Goal: Information Seeking & Learning: Learn about a topic

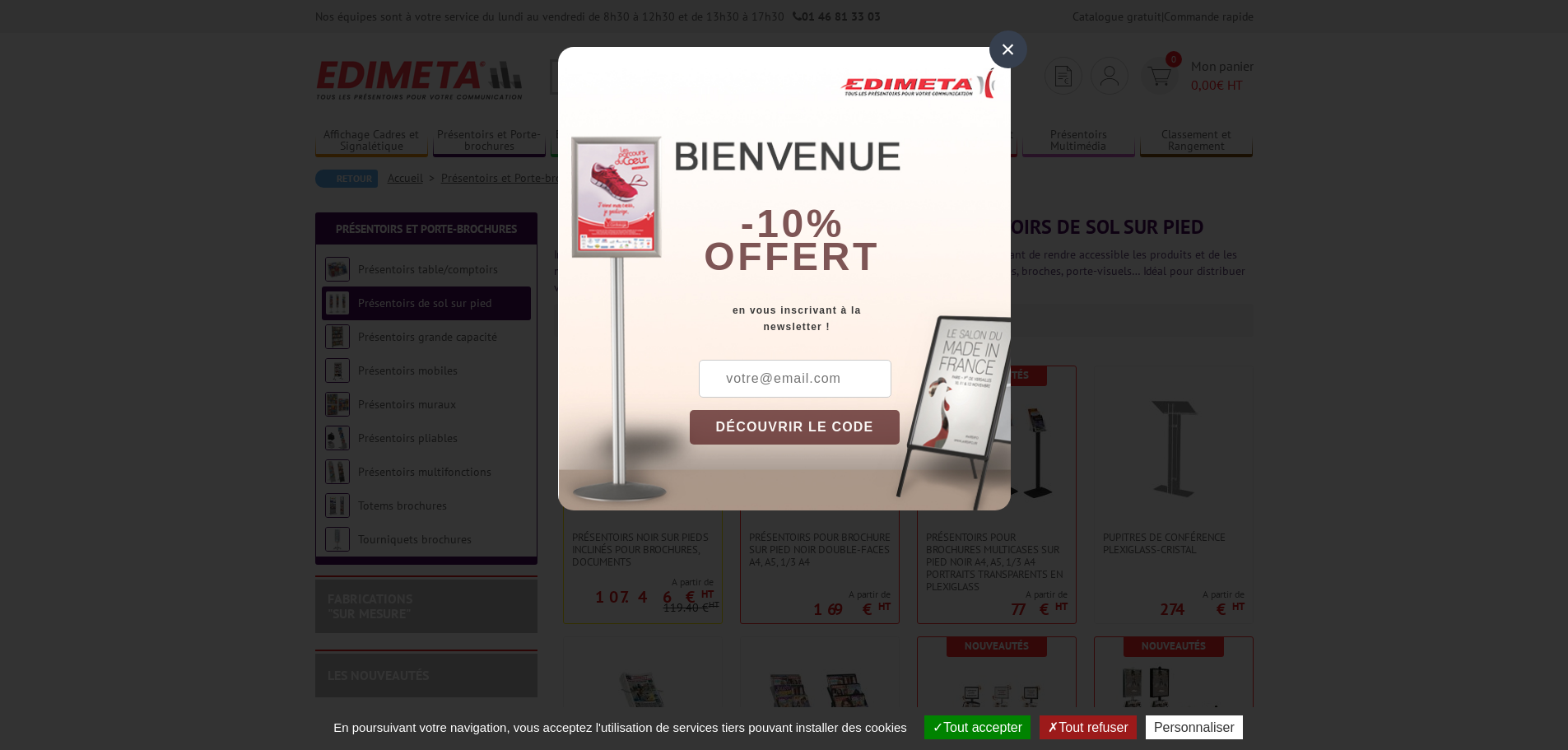
click at [1015, 63] on div "×" at bounding box center [1008, 49] width 38 height 38
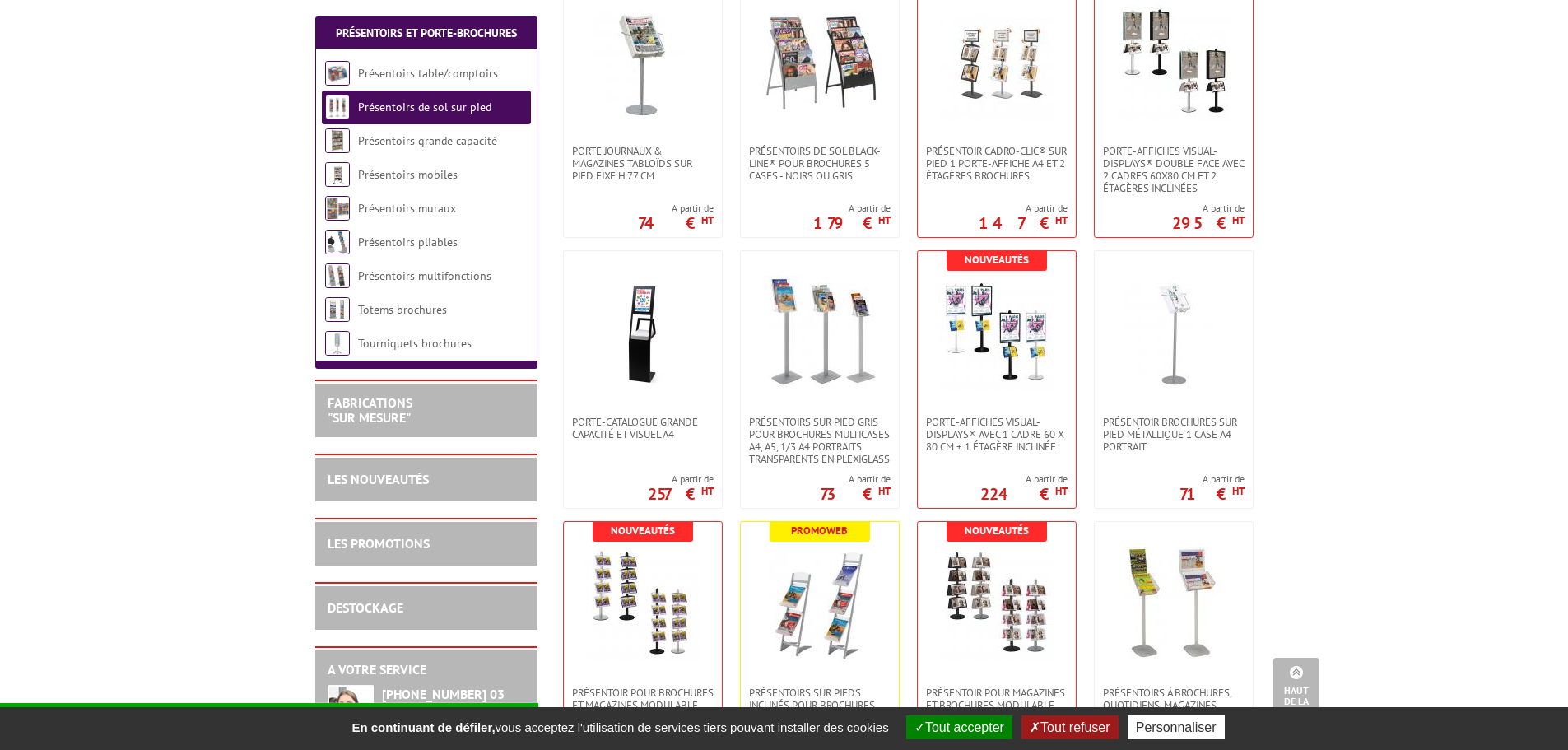
scroll to position [658, 0]
click at [384, 112] on link "Présentoirs de sol sur pied" at bounding box center [424, 107] width 134 height 15
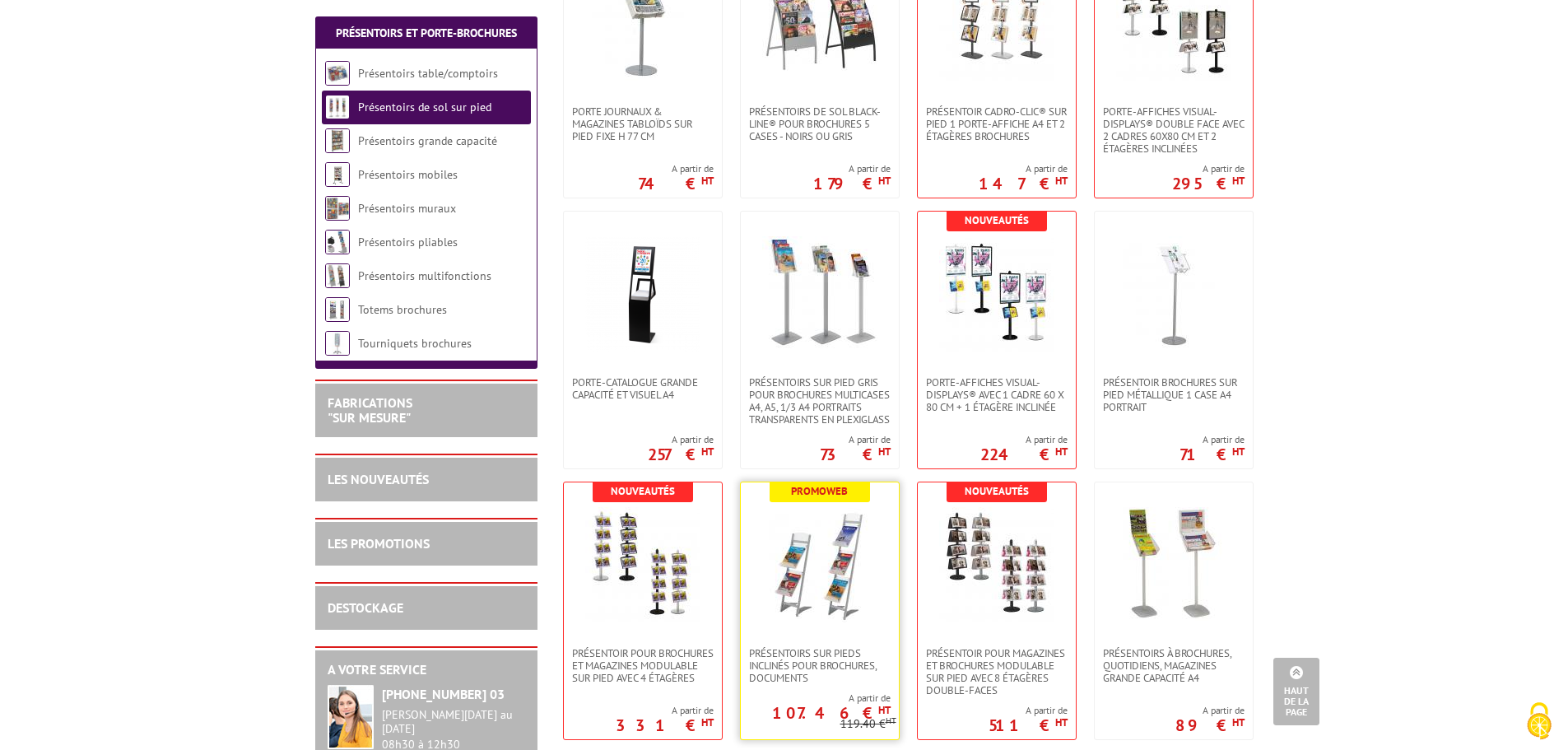
scroll to position [740, 0]
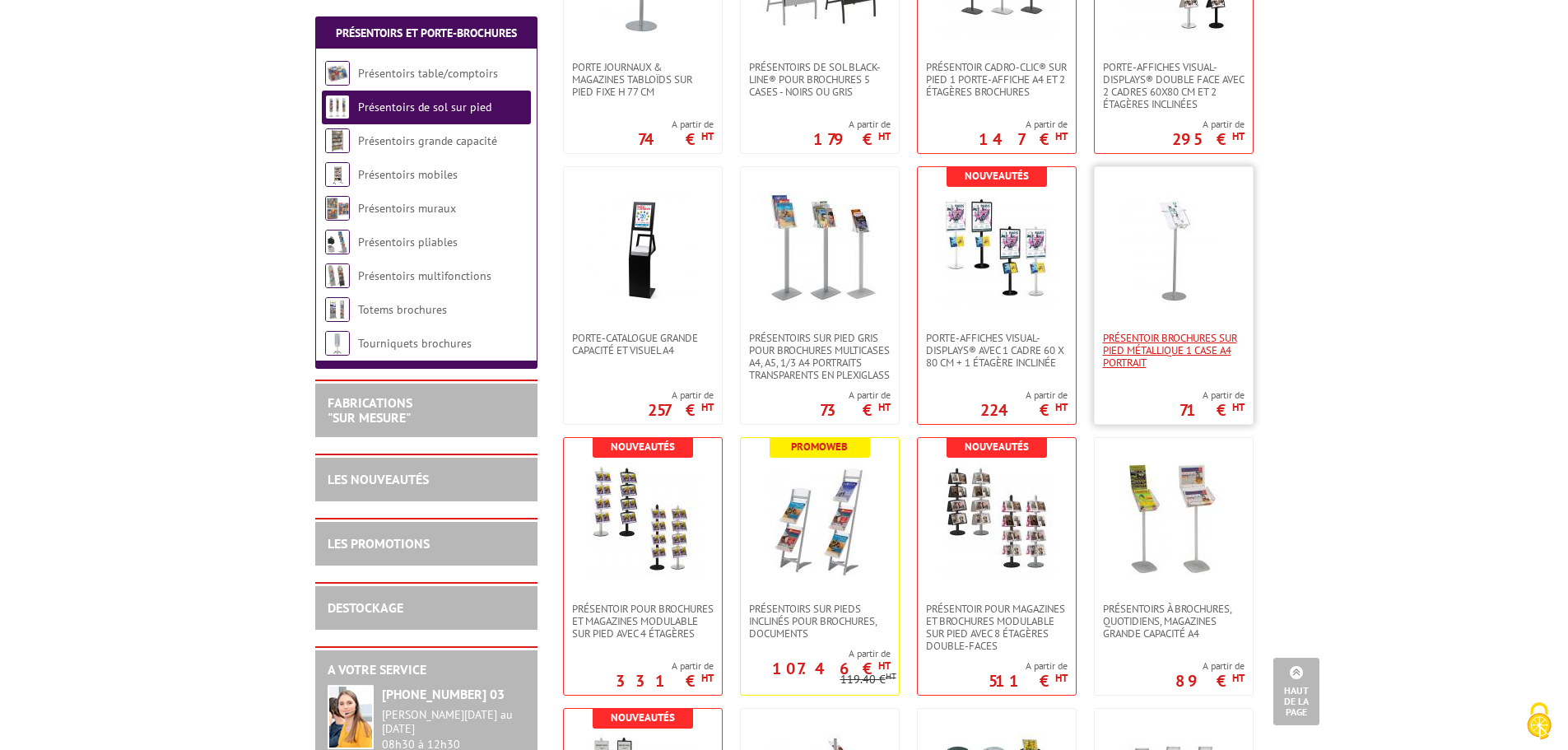
click at [1165, 353] on span "Présentoir brochures sur pied métallique 1 case A4 Portrait" at bounding box center [1173, 350] width 141 height 37
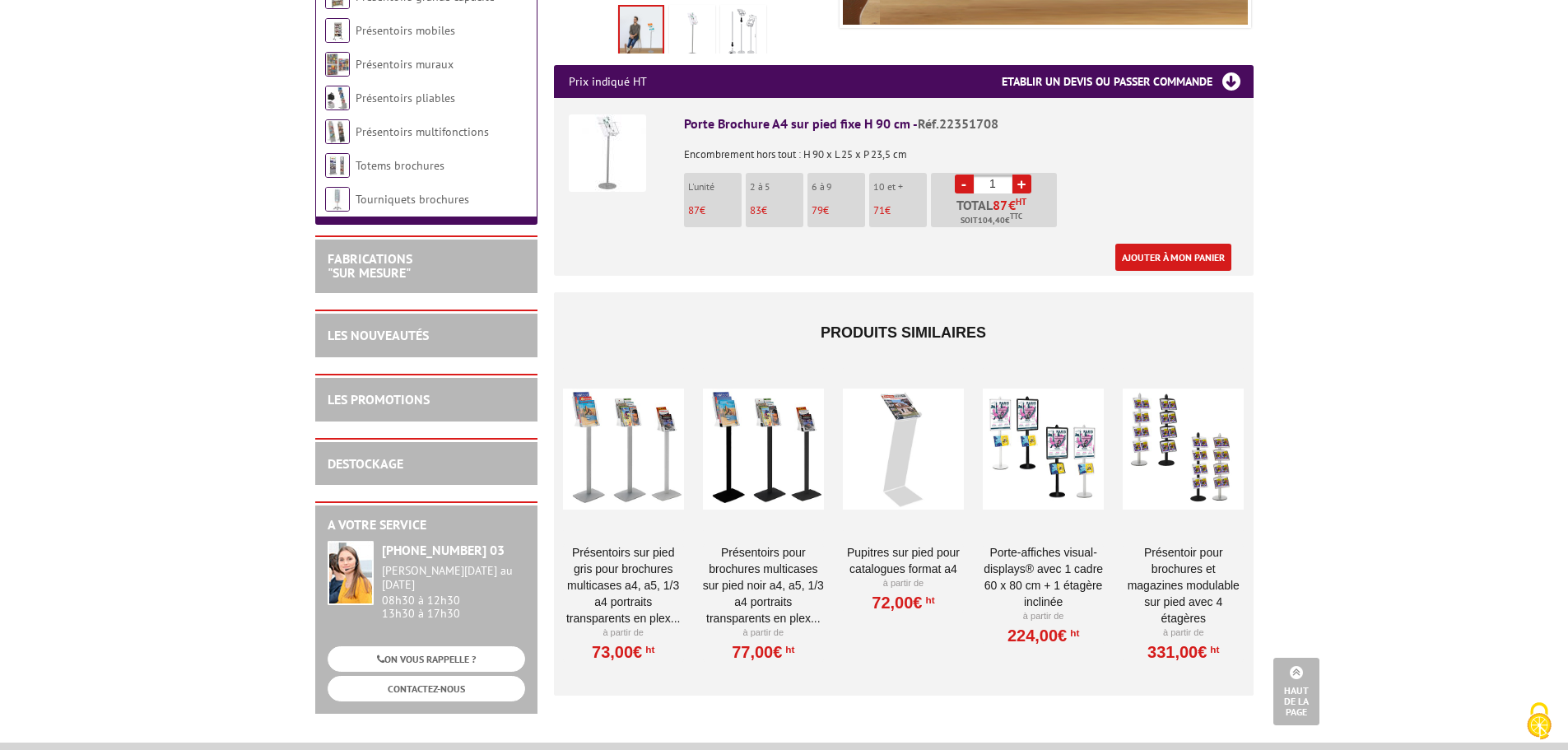
scroll to position [576, 0]
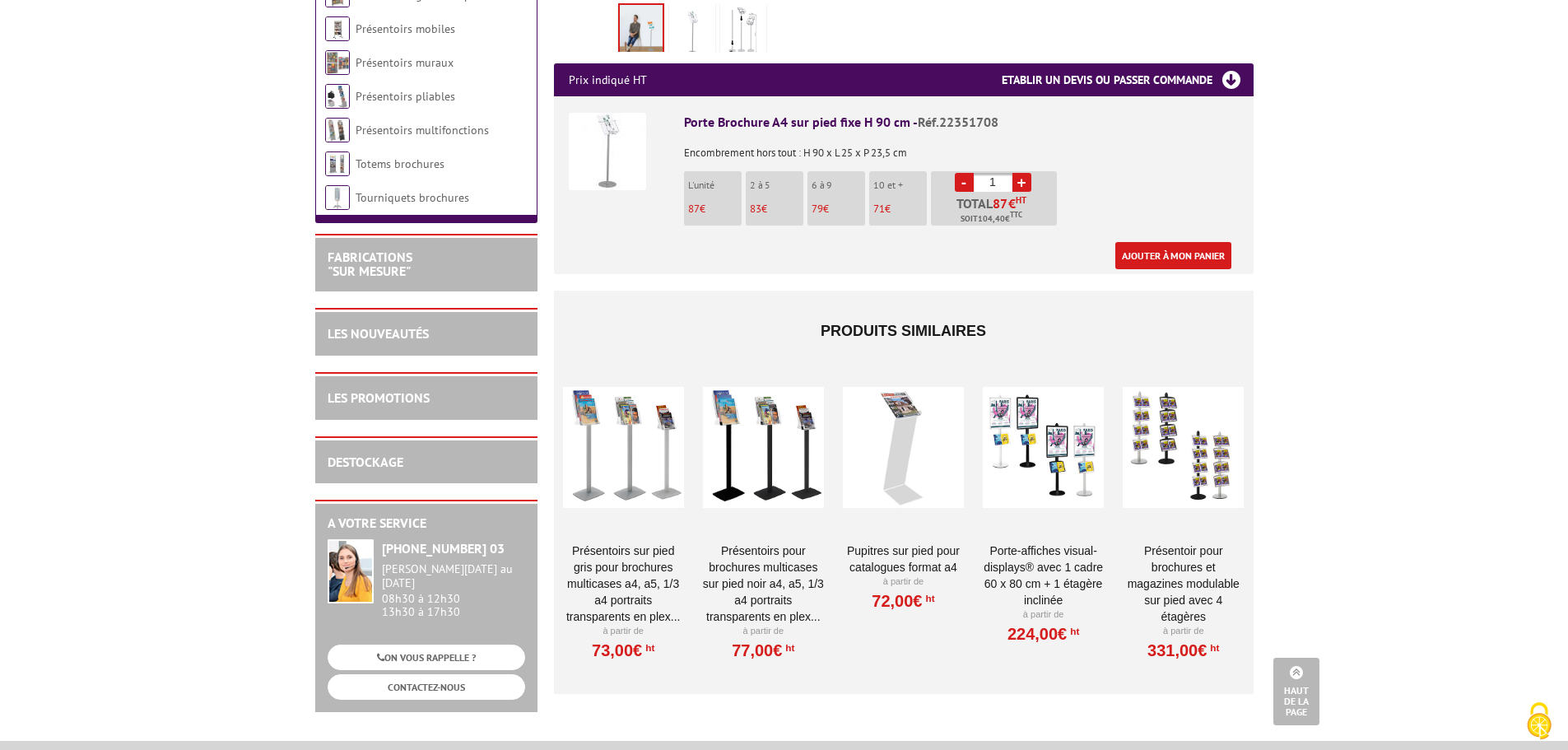
click at [622, 481] on div at bounding box center [623, 448] width 121 height 165
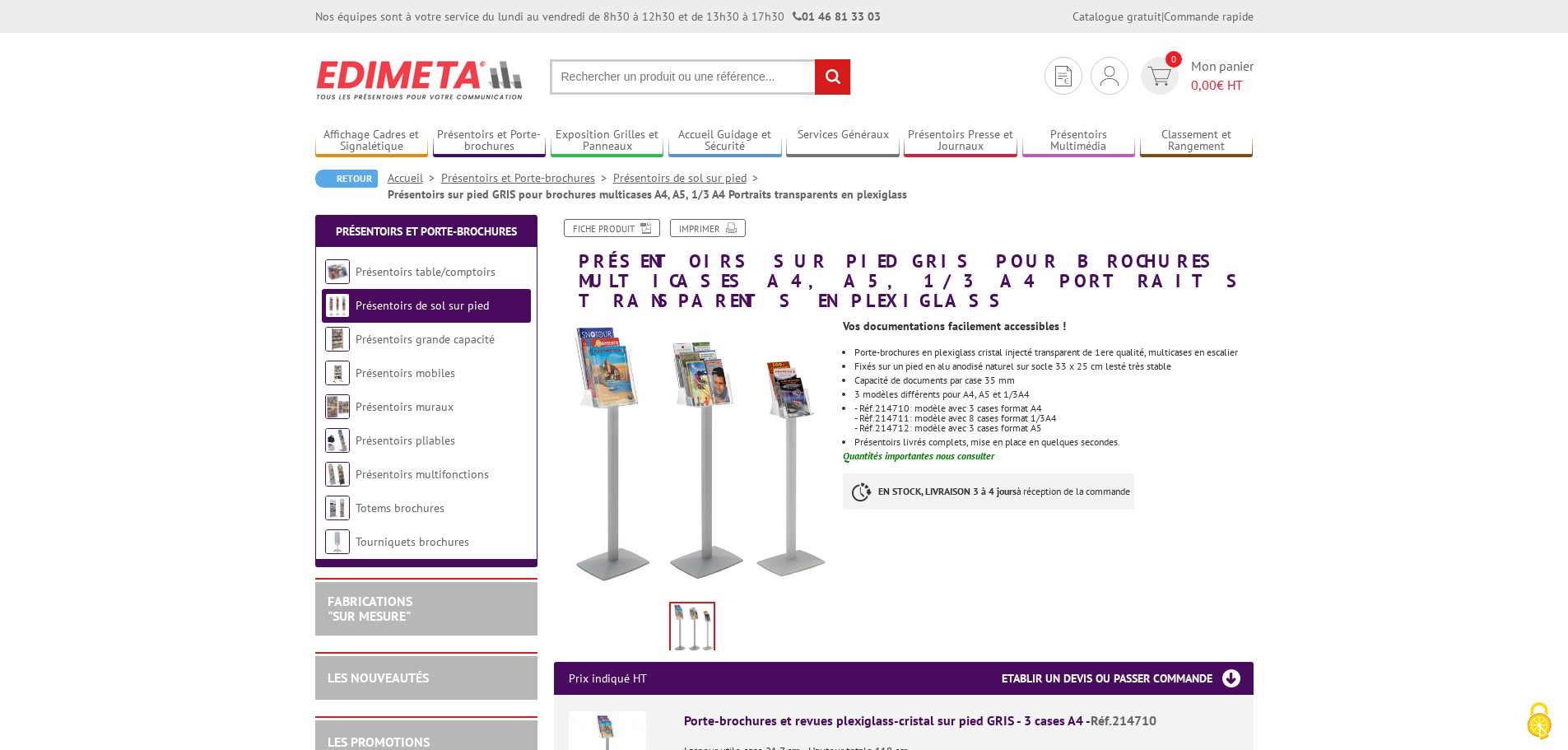
click at [452, 311] on link "Présentoirs de sol sur pied" at bounding box center [422, 305] width 134 height 15
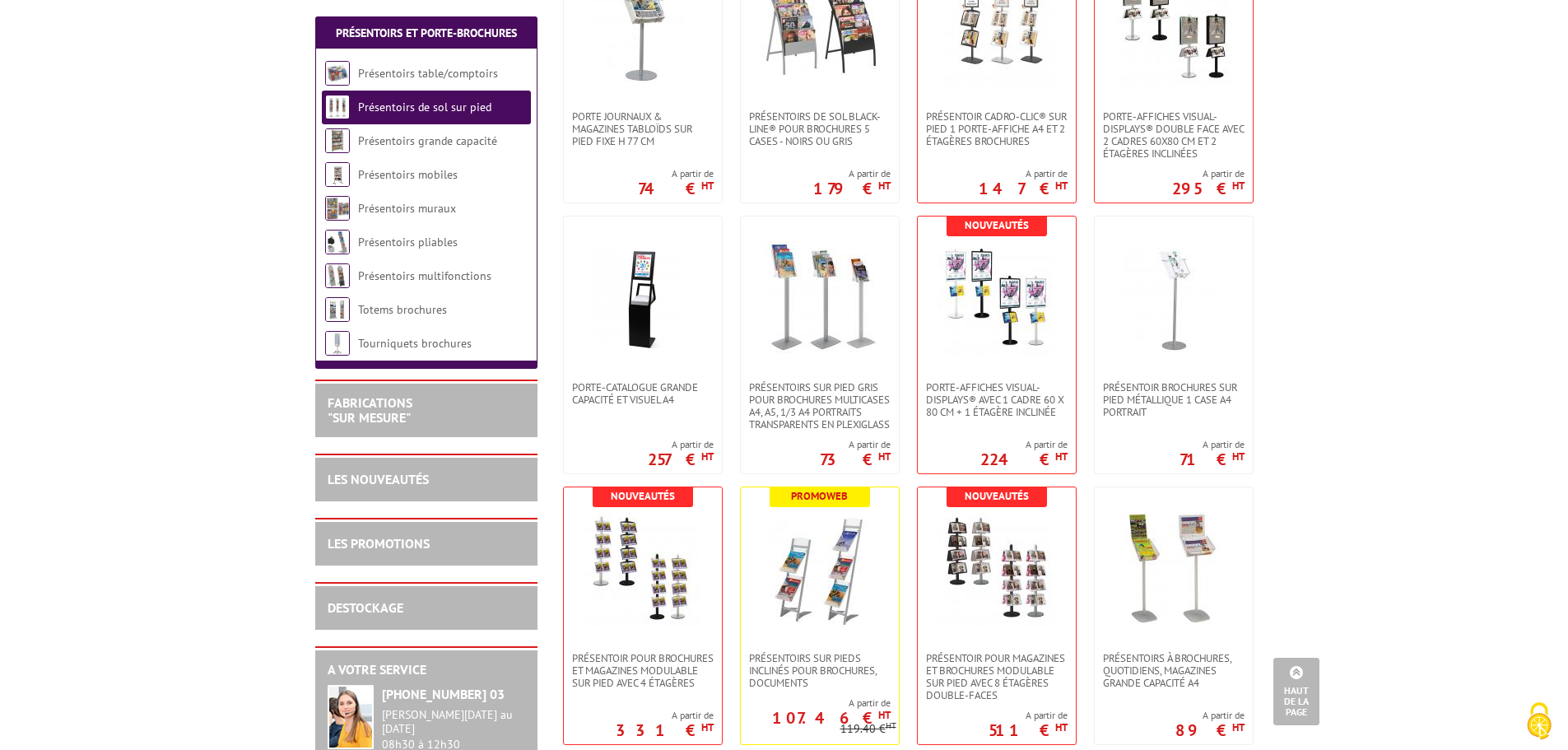
scroll to position [823, 0]
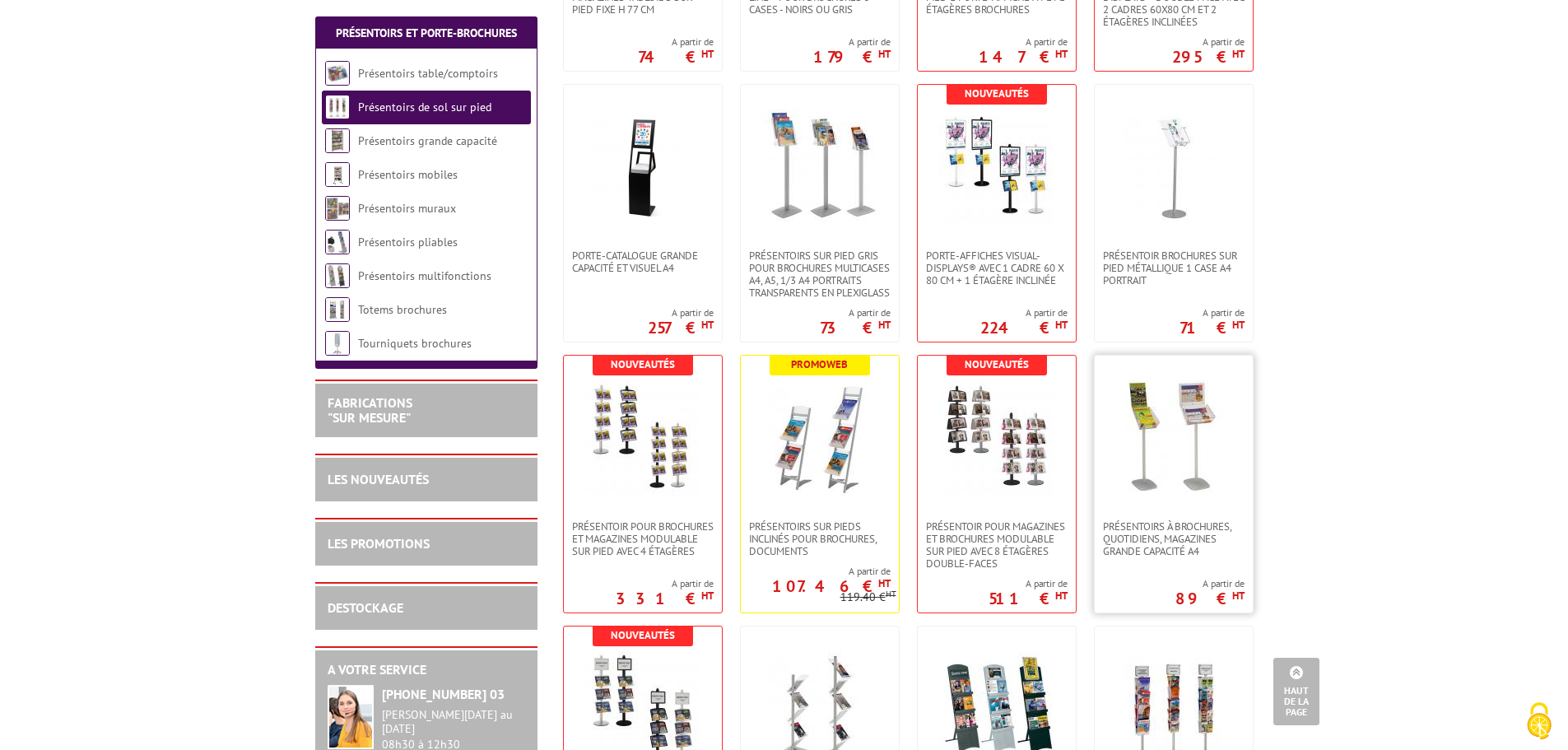
click at [1192, 458] on img at bounding box center [1173, 437] width 115 height 115
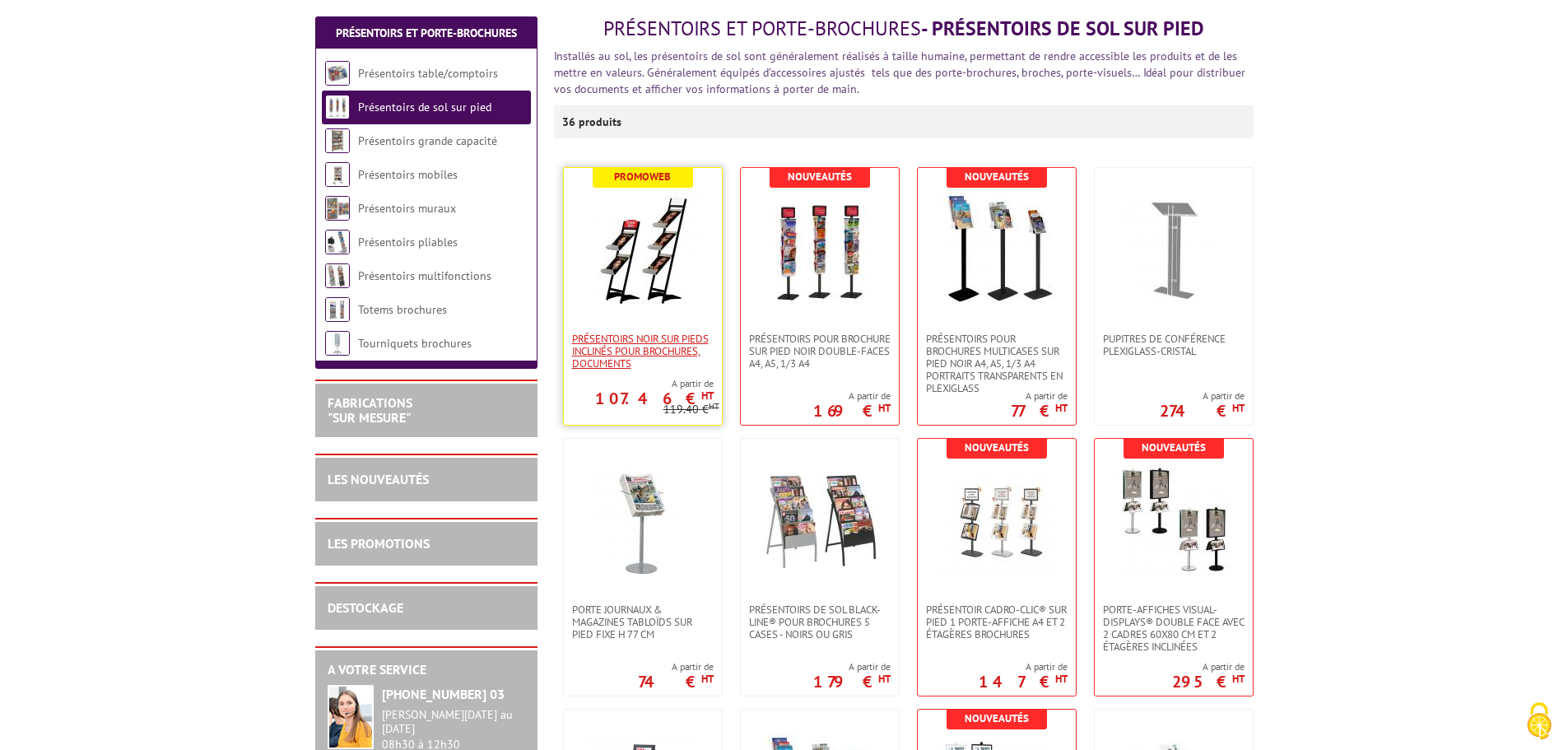
scroll to position [247, 0]
